Goal: Learn about a topic

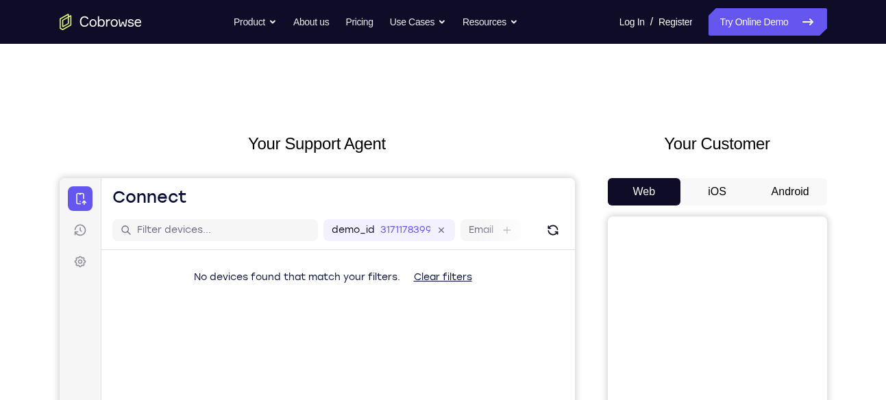
click at [788, 188] on button "Android" at bounding box center [790, 191] width 73 height 27
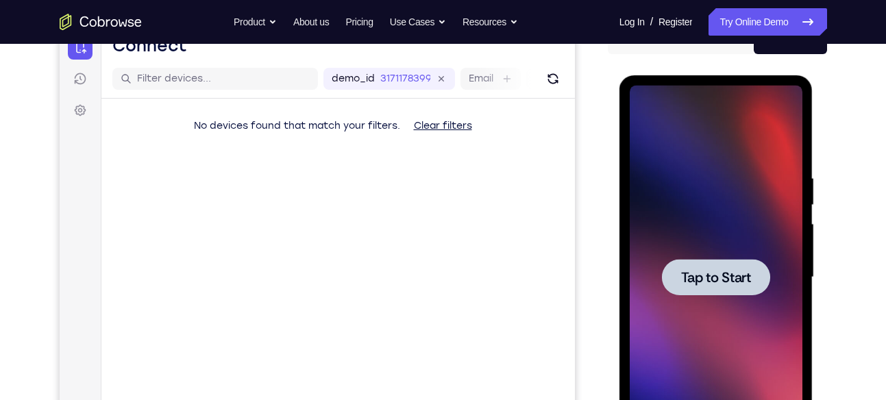
click at [723, 281] on span "Tap to Start" at bounding box center [716, 278] width 70 height 14
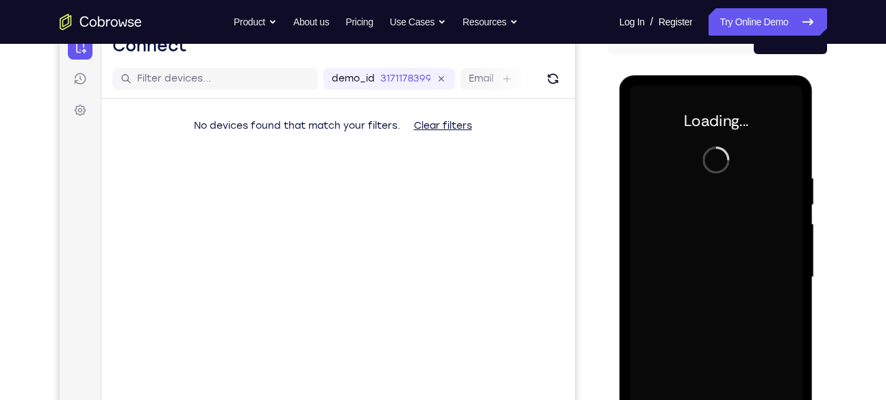
scroll to position [165, 0]
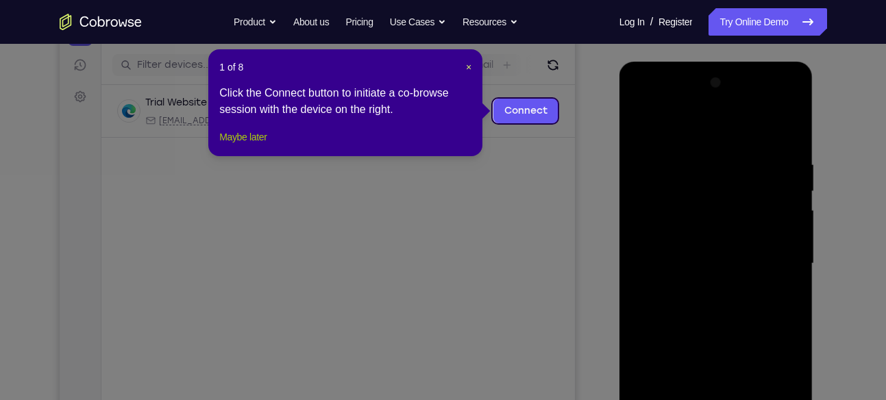
click at [243, 145] on button "Maybe later" at bounding box center [242, 137] width 47 height 16
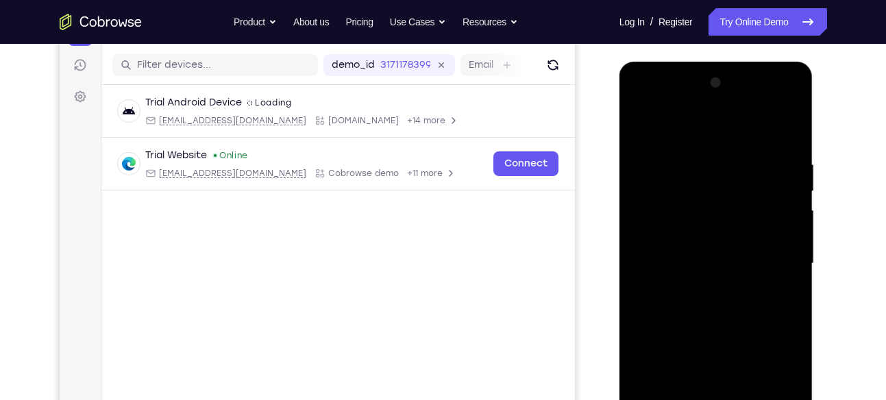
scroll to position [254, 0]
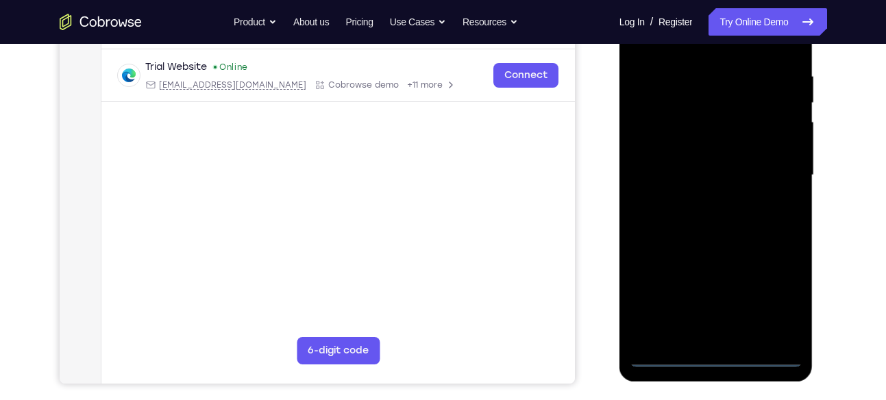
click at [715, 361] on div at bounding box center [716, 176] width 173 height 384
click at [717, 357] on div at bounding box center [716, 176] width 173 height 384
click at [778, 298] on div at bounding box center [716, 176] width 173 height 384
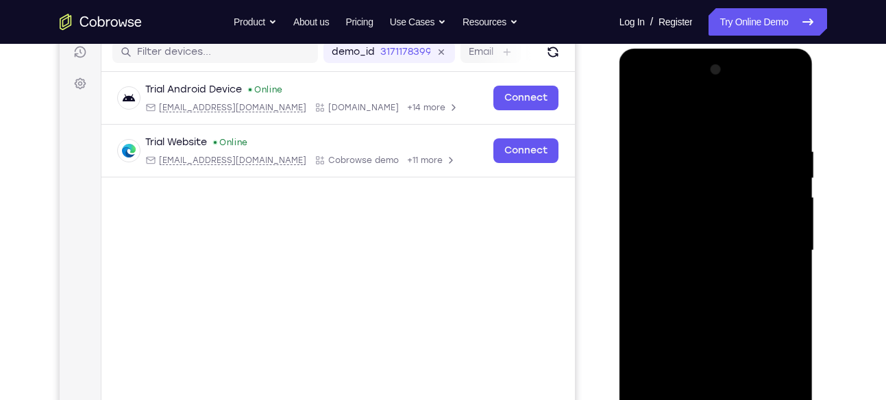
scroll to position [173, 0]
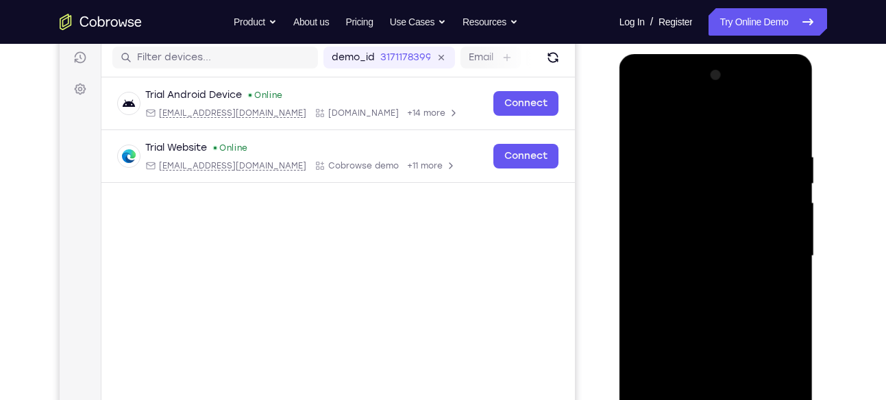
click at [691, 121] on div at bounding box center [716, 256] width 173 height 384
click at [769, 243] on div at bounding box center [716, 256] width 173 height 384
click at [704, 282] on div at bounding box center [716, 256] width 173 height 384
click at [707, 243] on div at bounding box center [716, 256] width 173 height 384
click at [703, 252] on div at bounding box center [716, 256] width 173 height 384
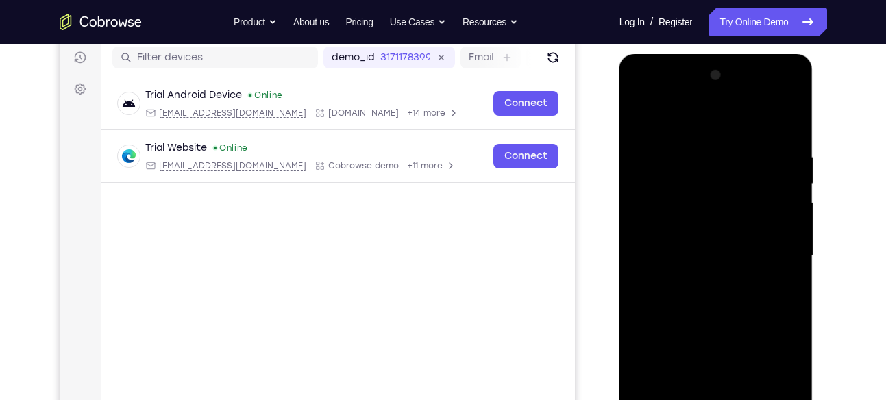
click at [714, 305] on div at bounding box center [716, 256] width 173 height 384
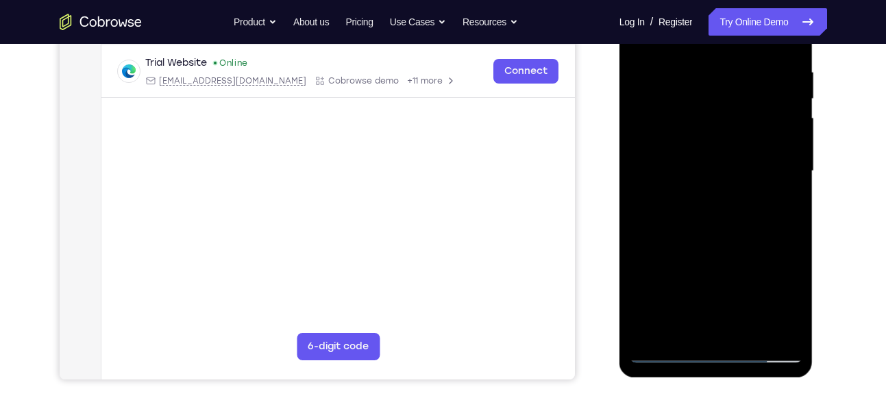
scroll to position [255, 0]
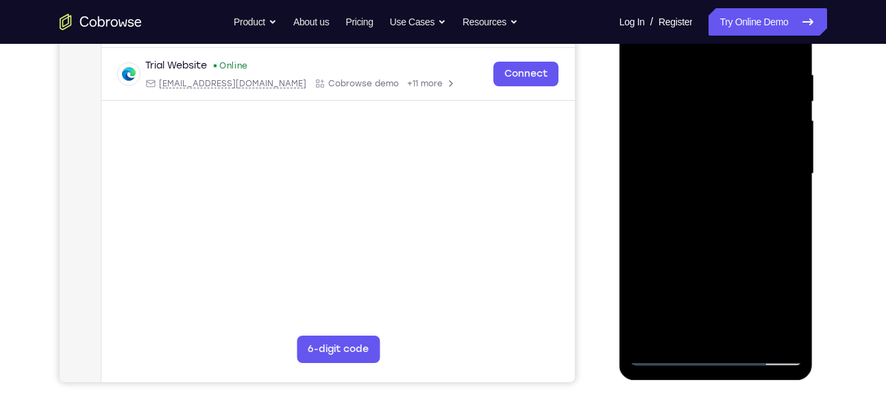
click at [692, 232] on div at bounding box center [716, 174] width 173 height 384
click at [751, 339] on div at bounding box center [716, 174] width 173 height 384
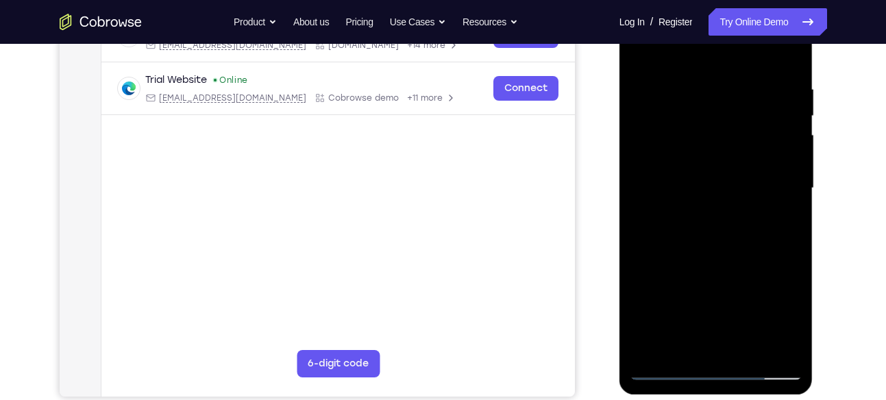
scroll to position [238, 0]
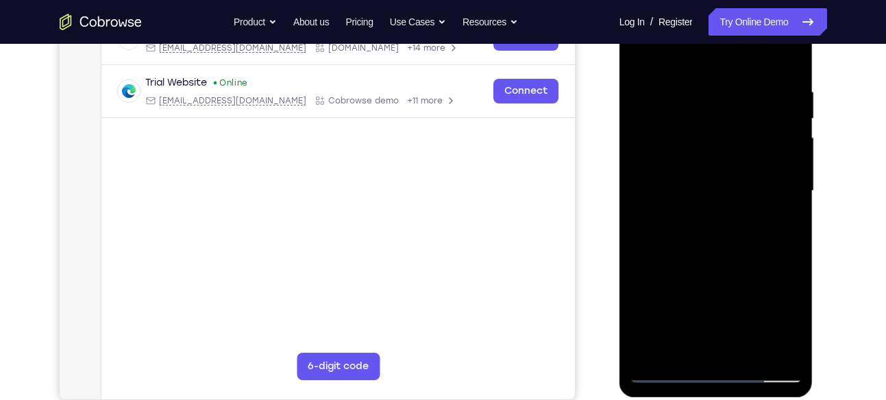
click at [718, 268] on div at bounding box center [716, 191] width 173 height 384
click at [715, 185] on div at bounding box center [716, 191] width 173 height 384
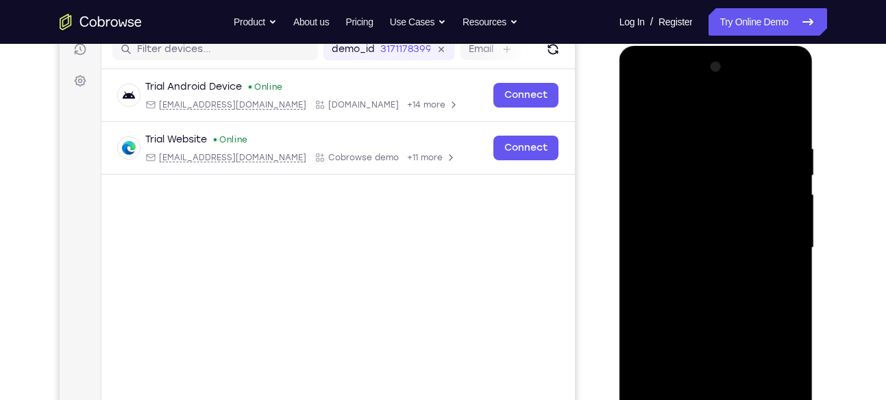
scroll to position [180, 0]
click at [640, 111] on div at bounding box center [716, 249] width 173 height 384
click at [680, 269] on div at bounding box center [716, 249] width 173 height 384
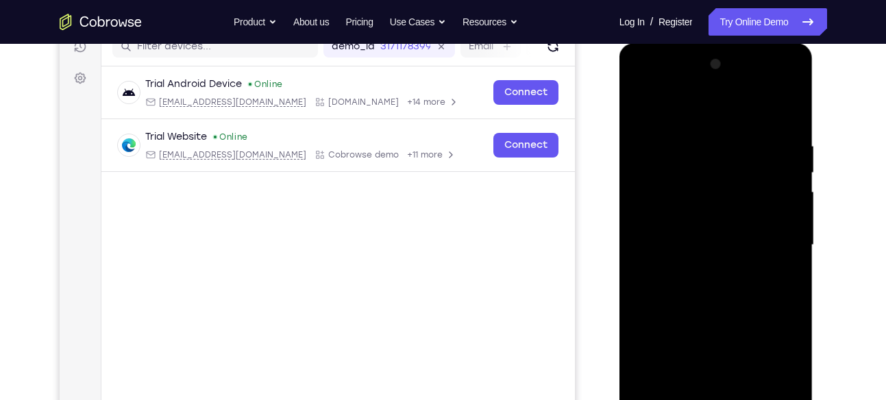
scroll to position [183, 0]
click at [644, 108] on div at bounding box center [716, 246] width 173 height 384
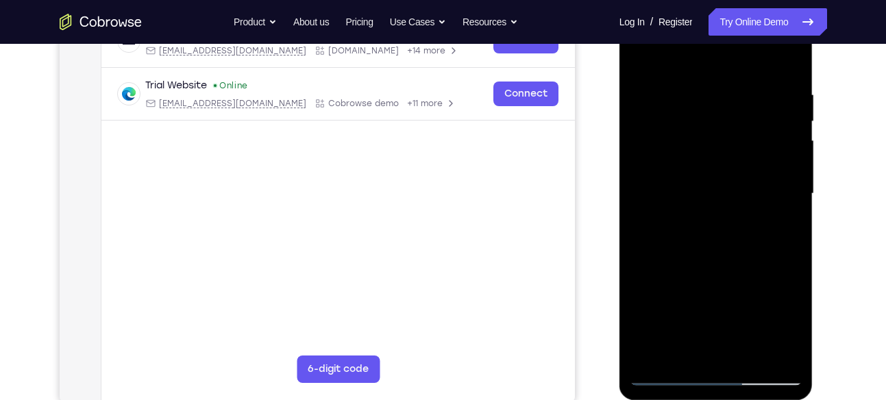
scroll to position [220, 0]
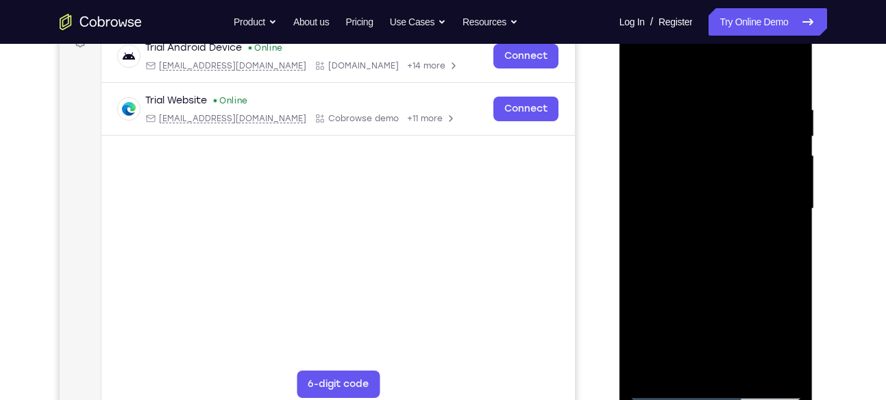
click at [690, 104] on div at bounding box center [716, 209] width 173 height 384
click at [768, 361] on div at bounding box center [716, 209] width 173 height 384
click at [771, 218] on div at bounding box center [716, 209] width 173 height 384
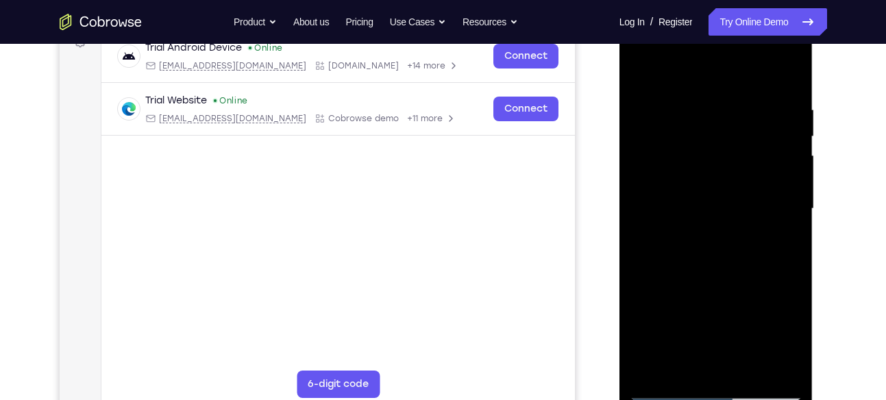
click at [774, 176] on div at bounding box center [716, 209] width 173 height 384
click at [782, 76] on div at bounding box center [716, 209] width 173 height 384
drag, startPoint x: 745, startPoint y: 94, endPoint x: 713, endPoint y: 248, distance: 157.4
click at [713, 248] on div at bounding box center [716, 209] width 173 height 384
drag, startPoint x: 713, startPoint y: 212, endPoint x: 716, endPoint y: 405, distance: 193.4
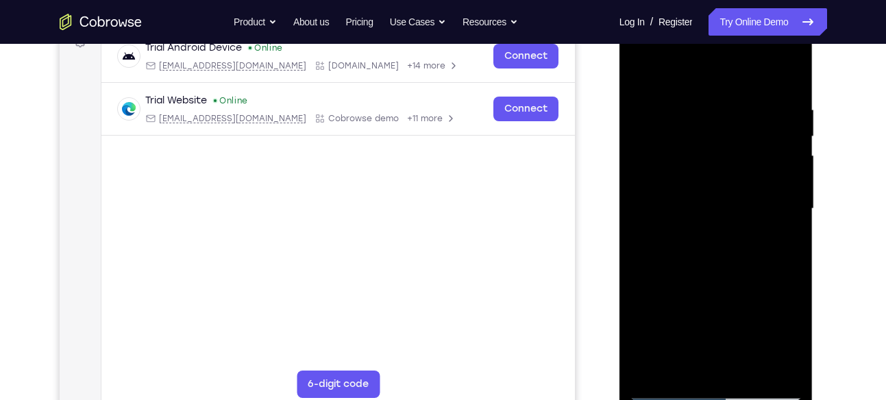
click at [716, 400] on div at bounding box center [717, 211] width 194 height 409
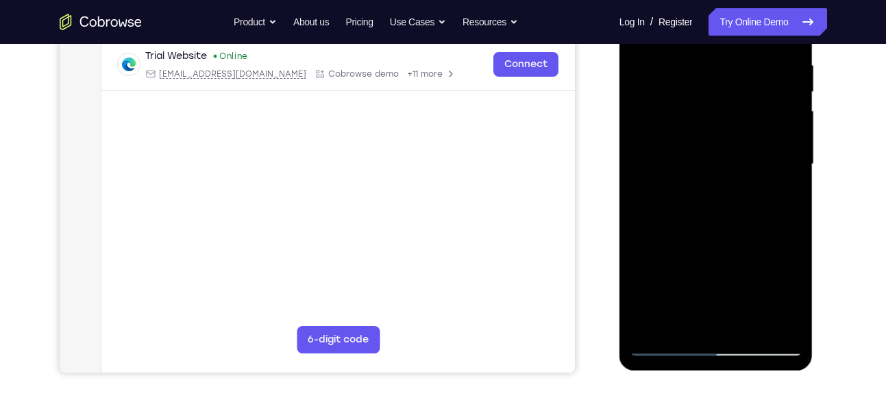
scroll to position [277, 0]
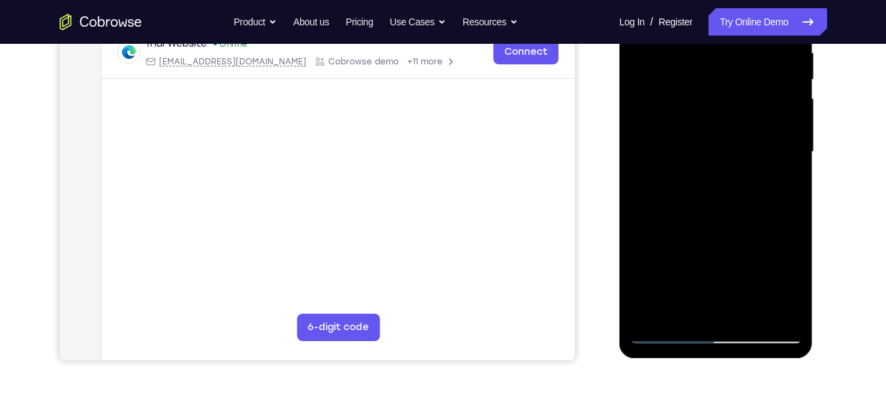
drag, startPoint x: 717, startPoint y: 96, endPoint x: 697, endPoint y: 185, distance: 91.3
click at [697, 185] on div at bounding box center [716, 152] width 173 height 384
drag, startPoint x: 697, startPoint y: 128, endPoint x: 697, endPoint y: 230, distance: 102.8
click at [697, 230] on div at bounding box center [716, 152] width 173 height 384
drag, startPoint x: 734, startPoint y: 186, endPoint x: 742, endPoint y: 112, distance: 75.3
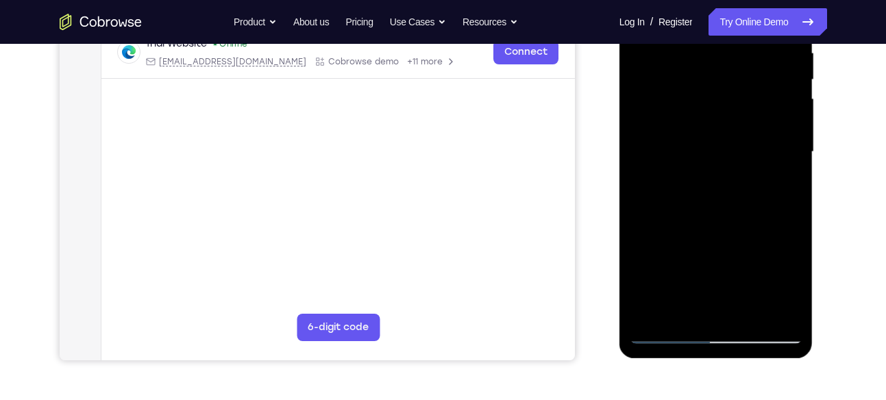
click at [742, 112] on div at bounding box center [716, 152] width 173 height 384
click at [788, 186] on div at bounding box center [716, 152] width 173 height 384
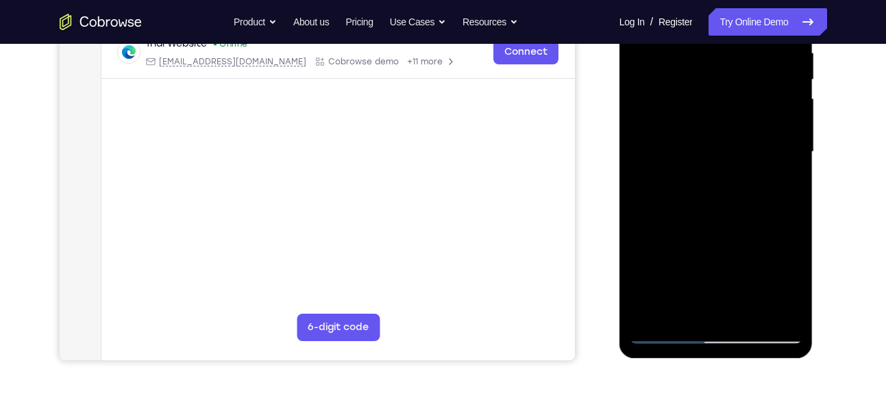
click at [676, 66] on div at bounding box center [716, 152] width 173 height 384
drag, startPoint x: 733, startPoint y: 119, endPoint x: 723, endPoint y: 245, distance: 127.2
click at [723, 245] on div at bounding box center [716, 152] width 173 height 384
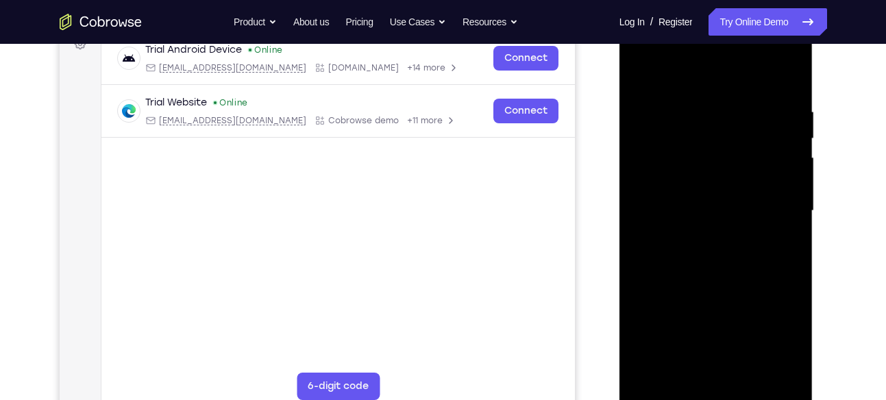
scroll to position [217, 0]
drag, startPoint x: 679, startPoint y: 167, endPoint x: 675, endPoint y: 218, distance: 50.9
click at [675, 218] on div at bounding box center [716, 212] width 173 height 384
drag, startPoint x: 706, startPoint y: 121, endPoint x: 676, endPoint y: 309, distance: 189.6
click at [676, 309] on div at bounding box center [716, 212] width 173 height 384
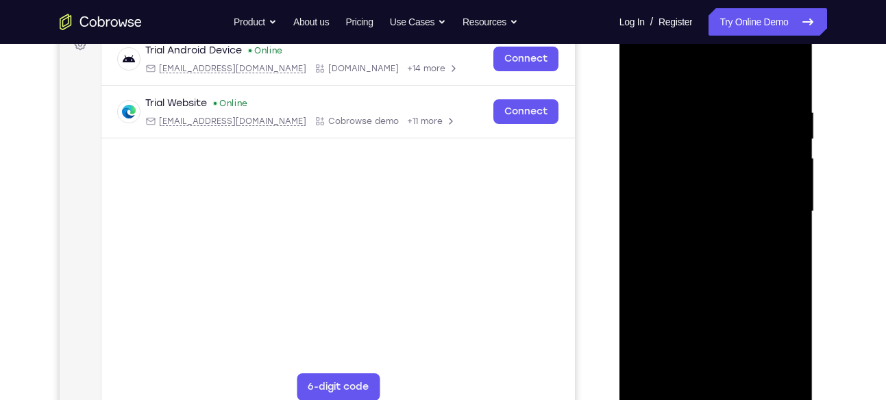
click at [657, 154] on div at bounding box center [716, 212] width 173 height 384
drag, startPoint x: 731, startPoint y: 271, endPoint x: 727, endPoint y: 305, distance: 34.5
click at [727, 305] on div at bounding box center [716, 212] width 173 height 384
click at [642, 76] on div at bounding box center [716, 212] width 173 height 384
